Goal: Task Accomplishment & Management: Manage account settings

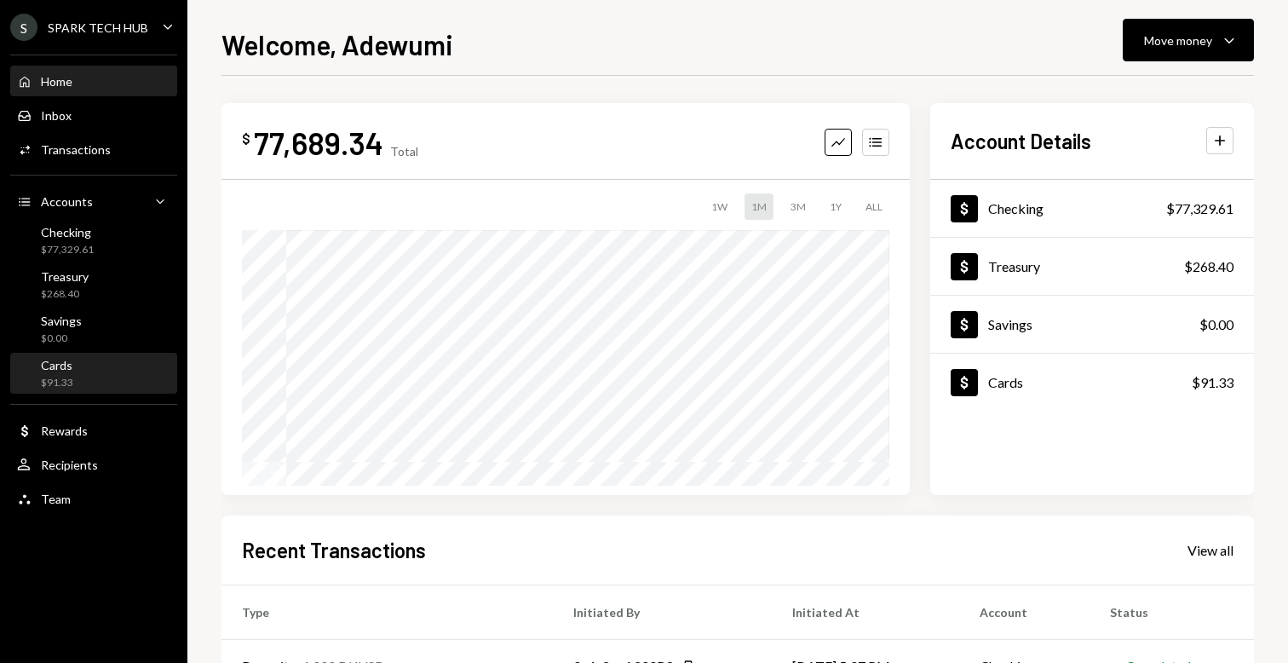
click at [80, 375] on div "Cards $91.33" at bounding box center [93, 374] width 153 height 32
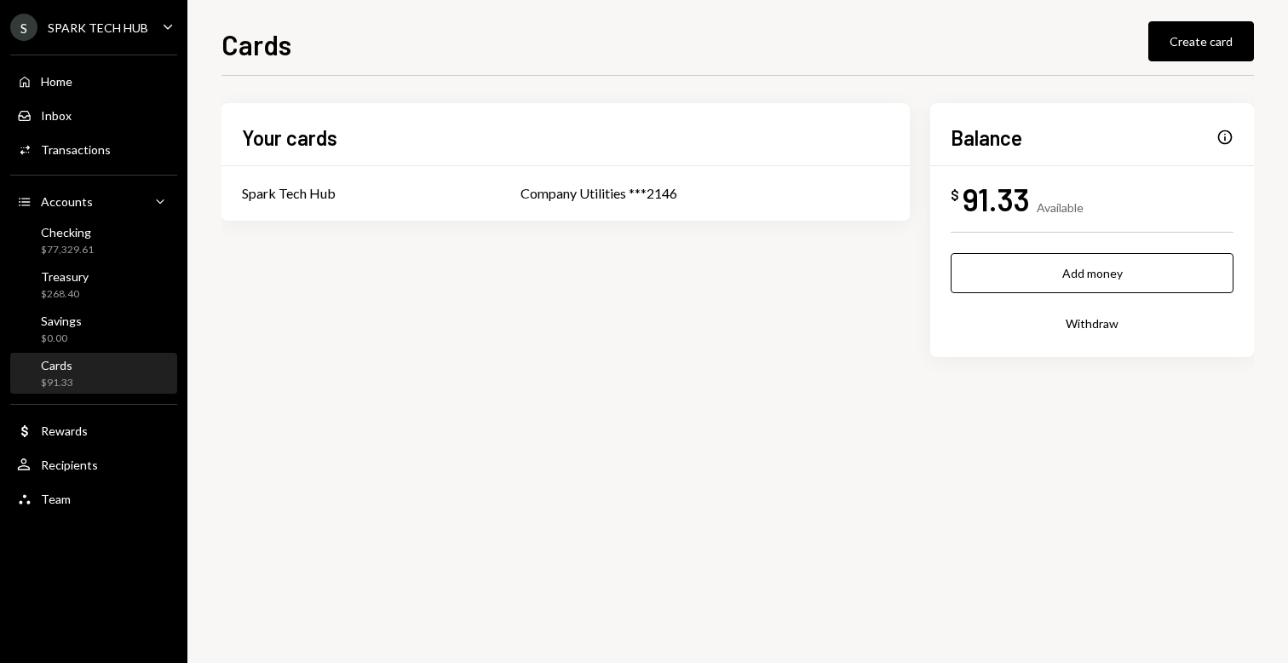
click at [1007, 294] on div "Add money Withdraw" at bounding box center [1091, 298] width 283 height 90
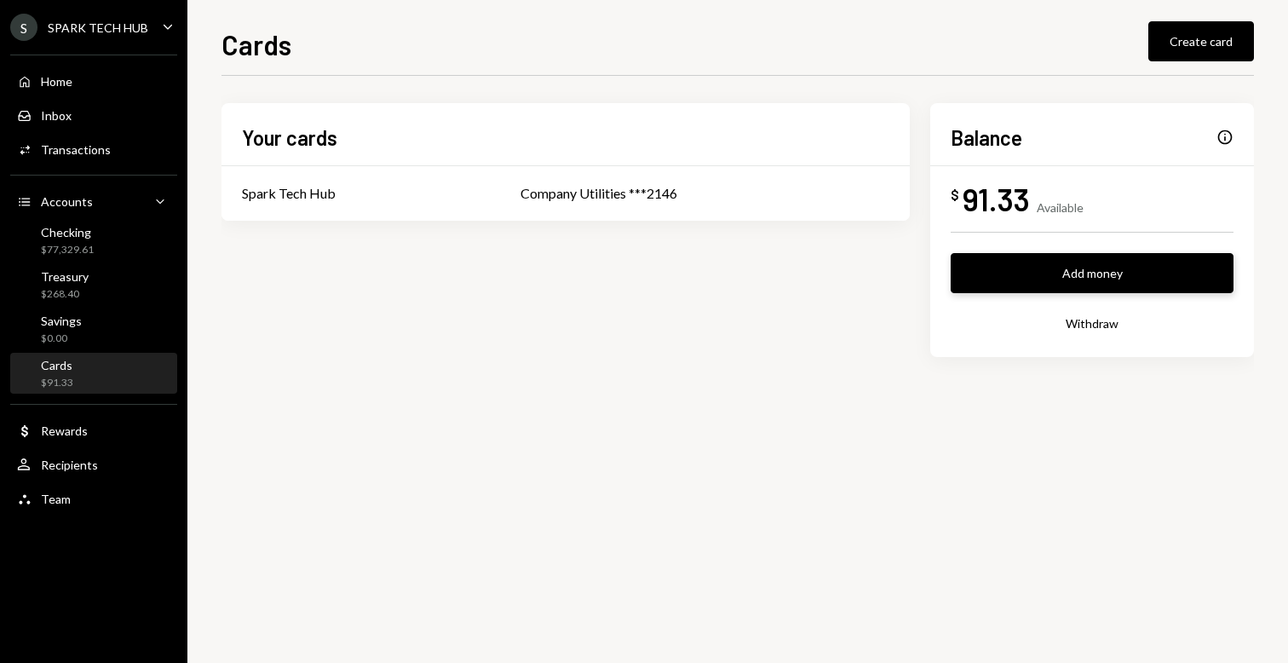
click at [1013, 264] on button "Add money" at bounding box center [1091, 273] width 283 height 40
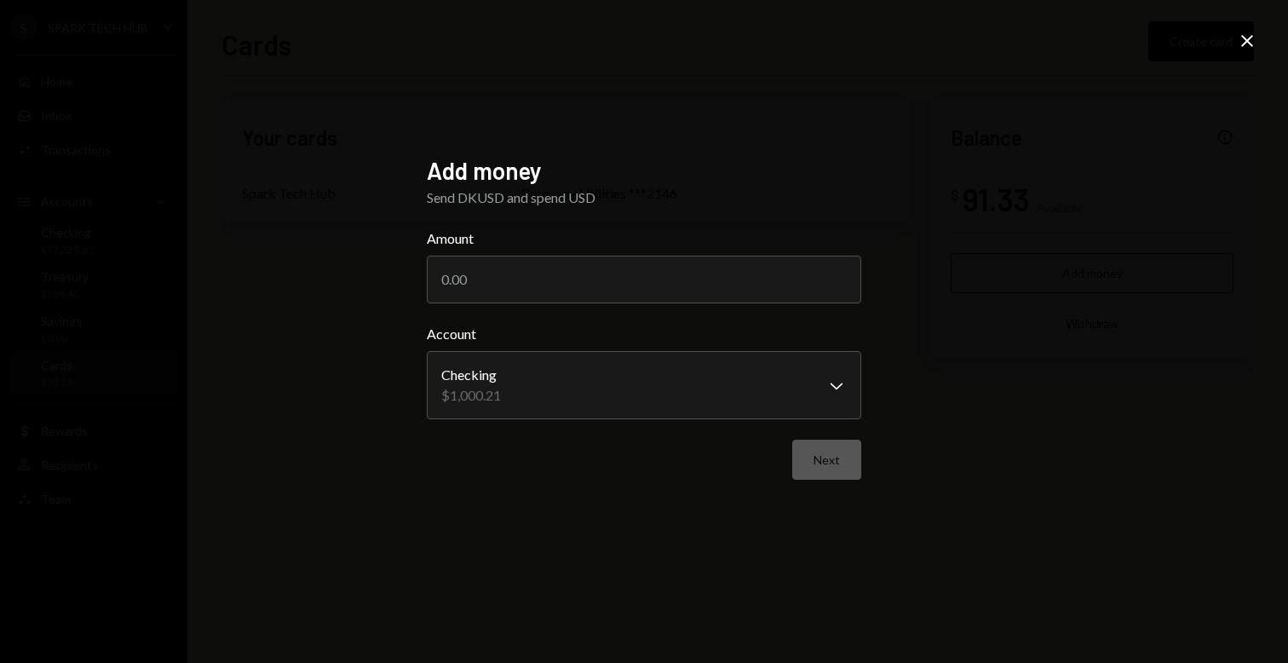
click at [698, 308] on form "**********" at bounding box center [644, 353] width 434 height 251
click at [622, 290] on input "Amount" at bounding box center [644, 279] width 434 height 48
type input "1000"
click at [600, 482] on div "**********" at bounding box center [644, 331] width 434 height 351
click at [849, 467] on button "Next" at bounding box center [826, 459] width 69 height 40
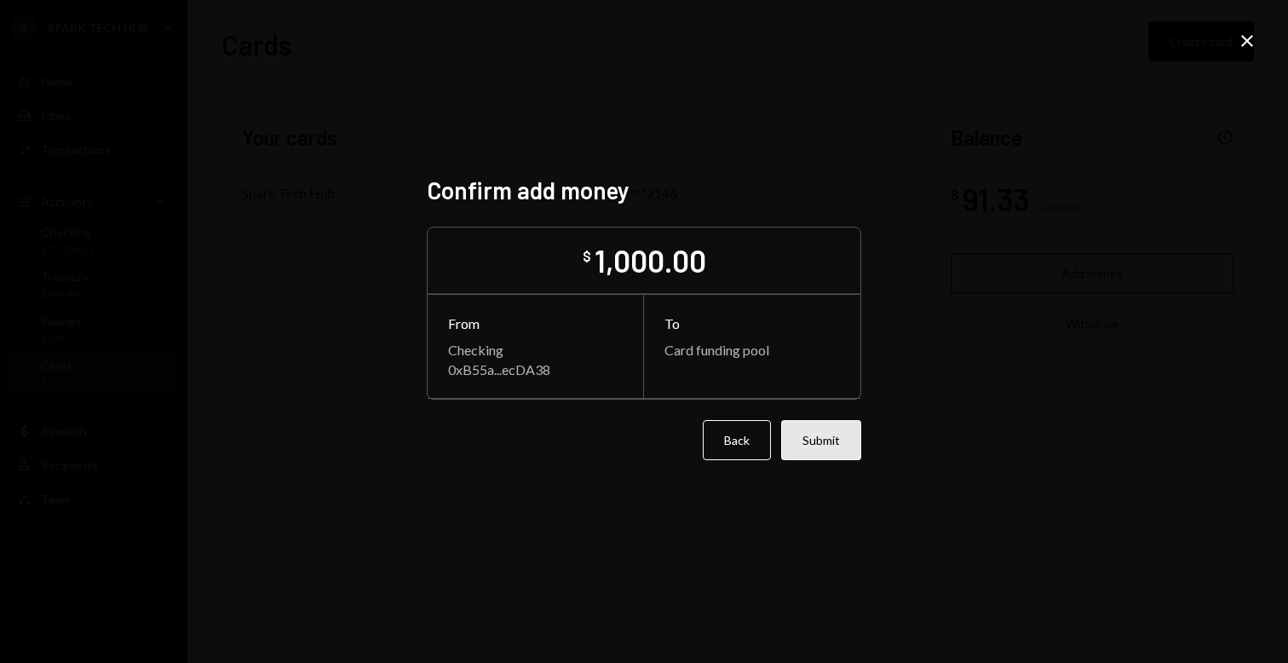
click at [825, 449] on button "Submit" at bounding box center [821, 440] width 80 height 40
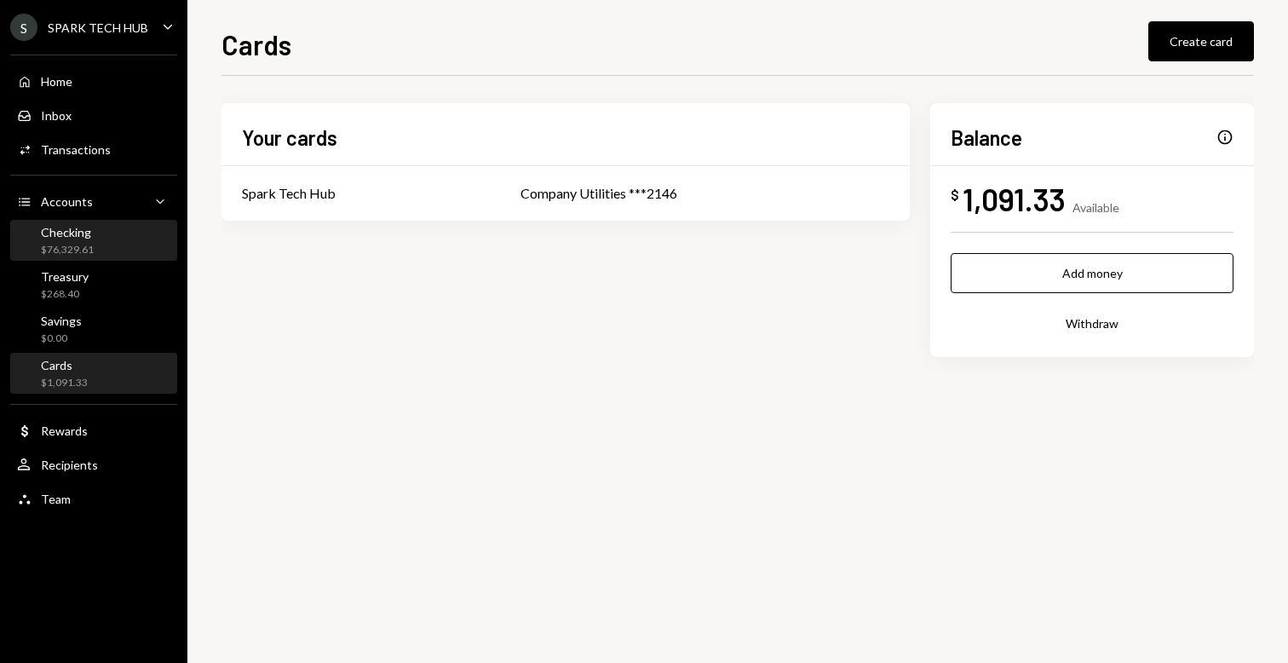
click at [72, 238] on div "Checking" at bounding box center [67, 232] width 53 height 14
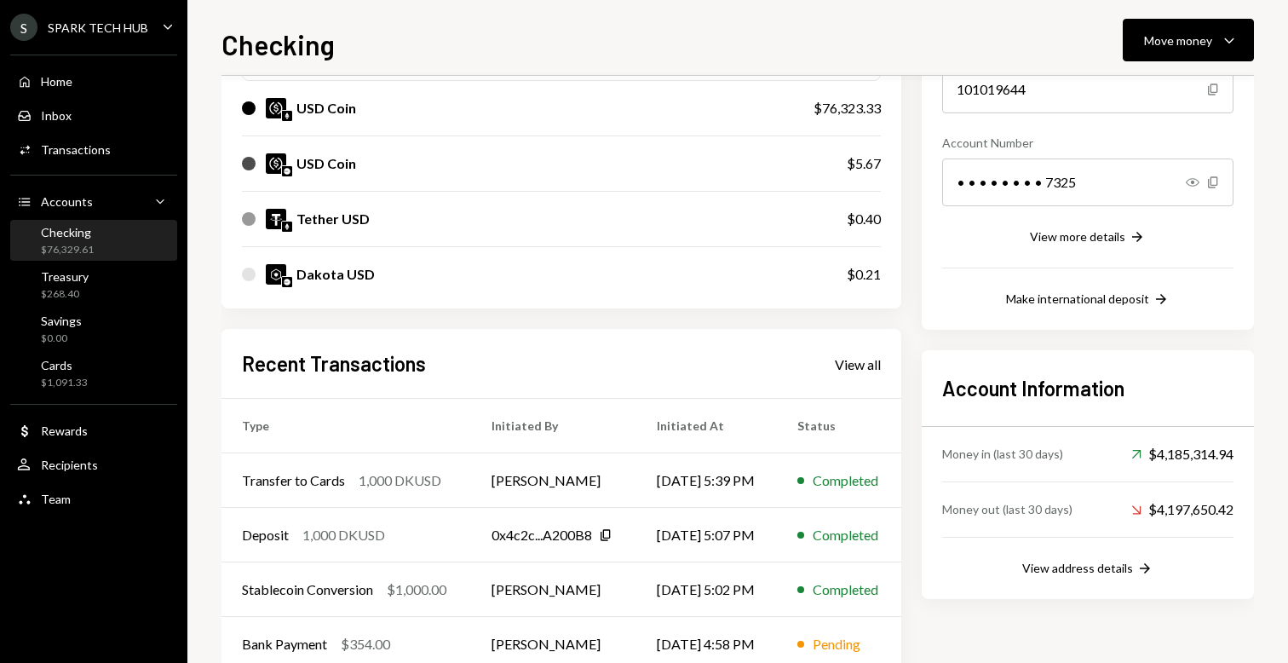
scroll to position [229, 0]
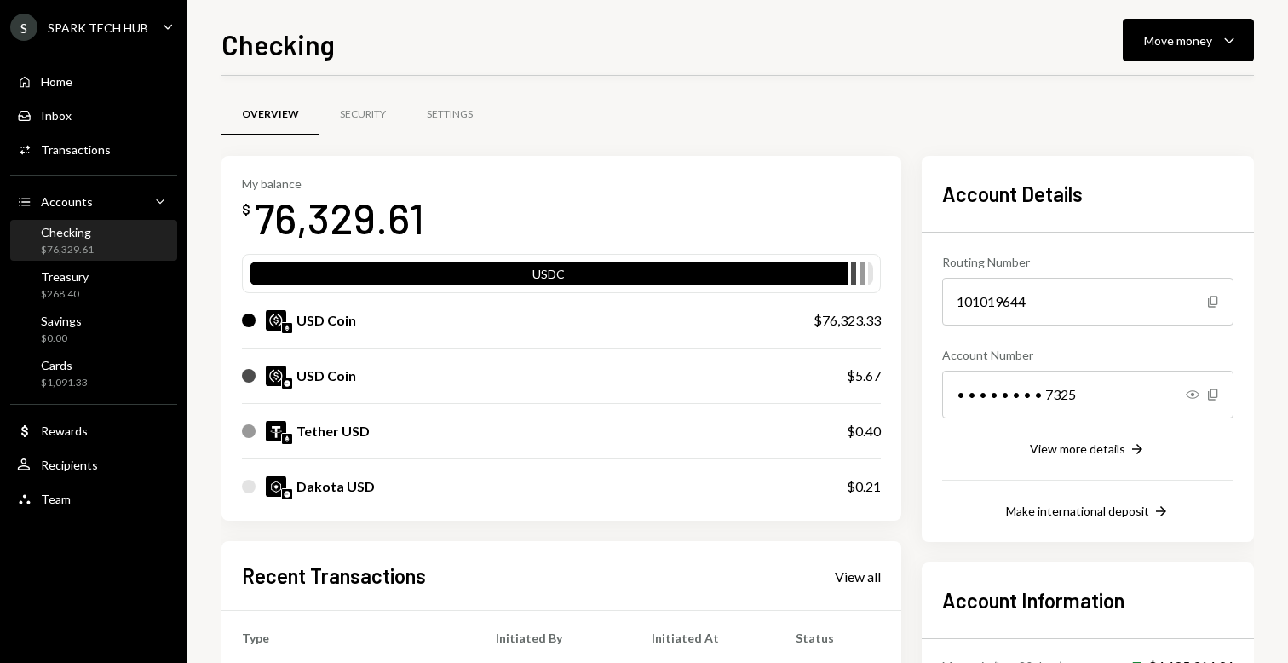
scroll to position [261, 0]
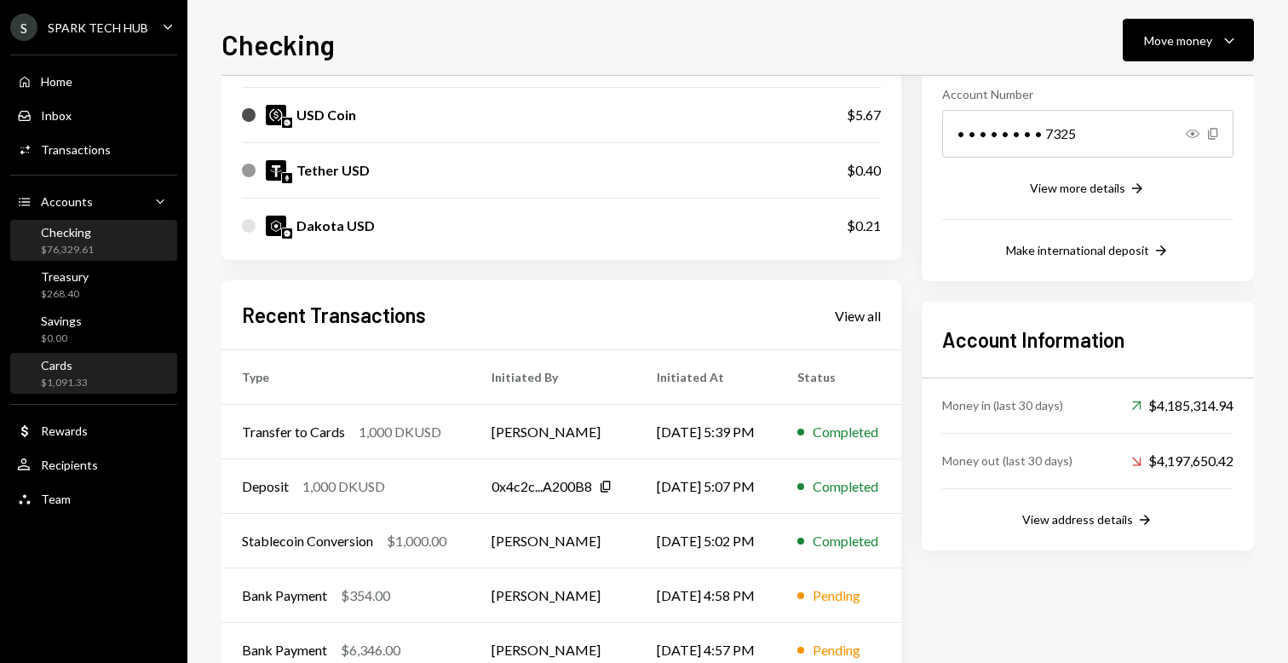
click at [96, 384] on div "Cards $1,091.33" at bounding box center [93, 374] width 153 height 32
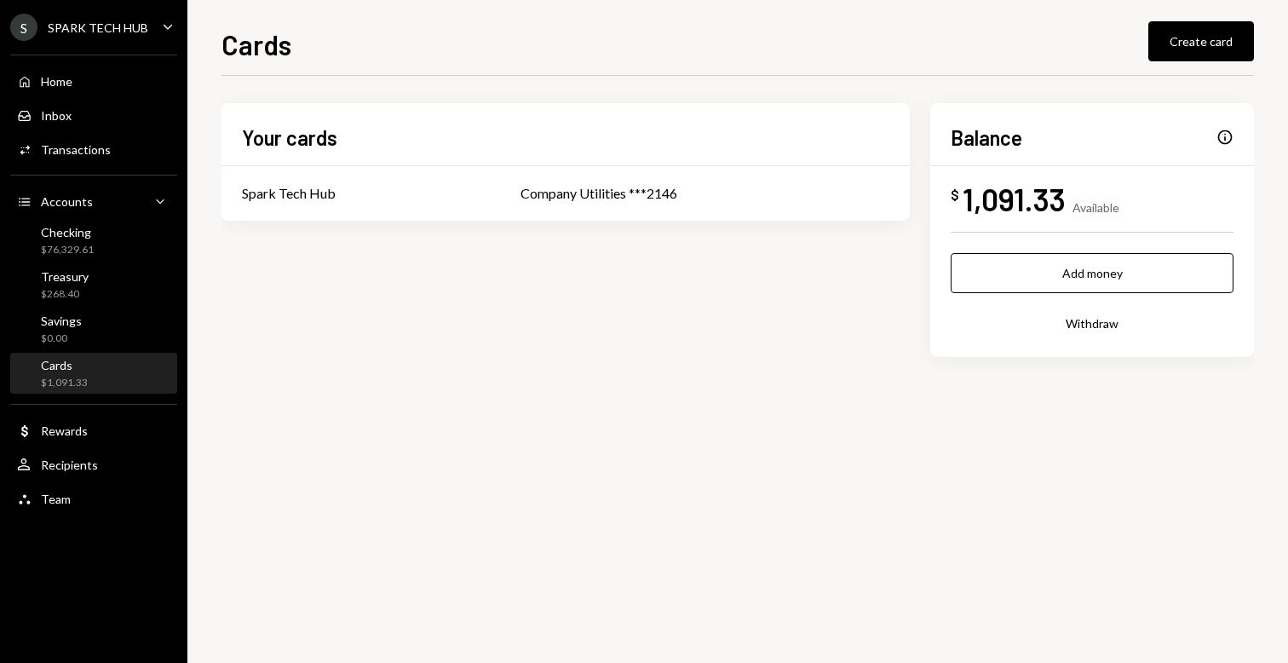
click at [1028, 222] on div "Balance Info $ 1,091.33 Available Add money Withdraw" at bounding box center [1092, 230] width 324 height 254
click at [1102, 211] on div "Available" at bounding box center [1095, 207] width 47 height 14
click at [743, 181] on td "Company Utilities ***2146" at bounding box center [705, 193] width 410 height 55
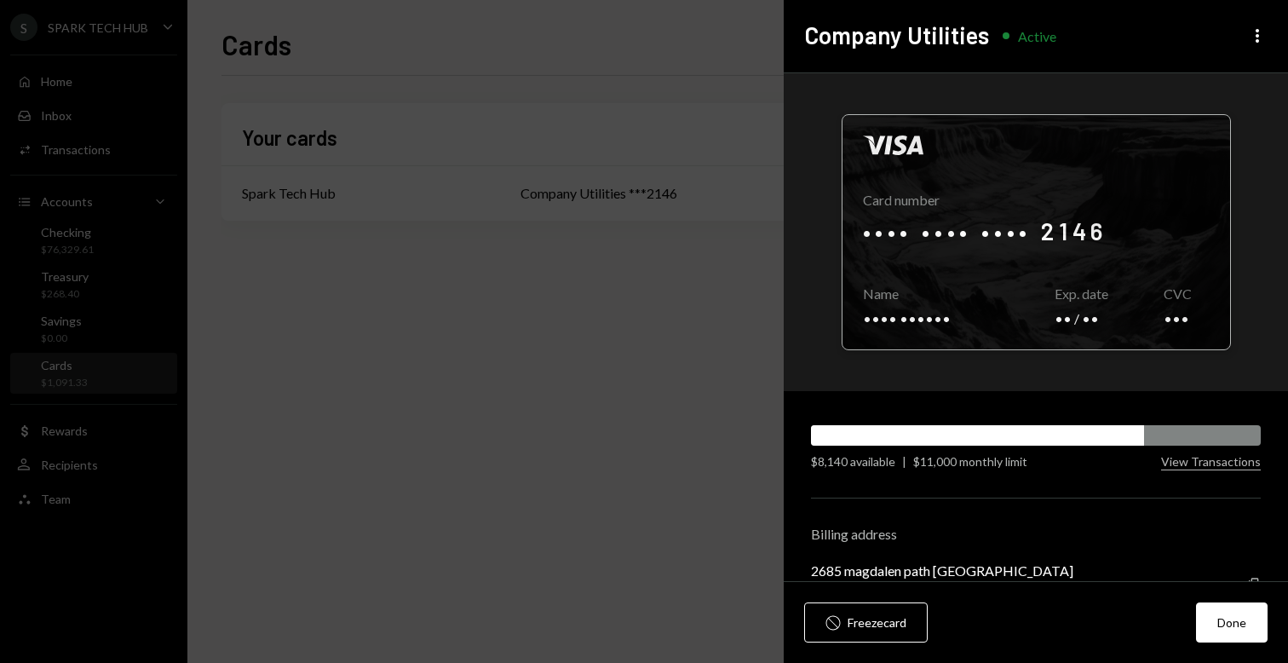
click at [1008, 238] on div at bounding box center [1035, 232] width 387 height 234
